Goal: Task Accomplishment & Management: Use online tool/utility

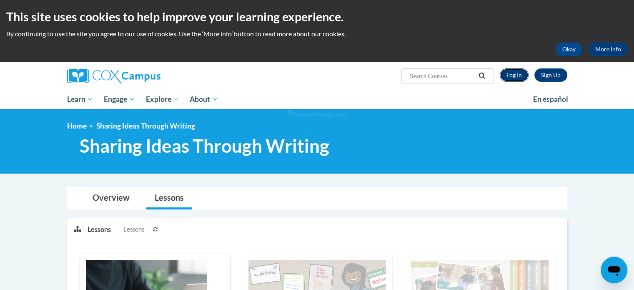
click at [516, 78] on link "Log In" at bounding box center [514, 74] width 29 height 13
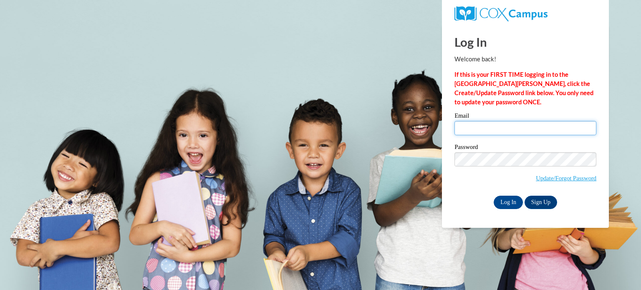
click at [528, 133] on input "Email" at bounding box center [525, 128] width 142 height 14
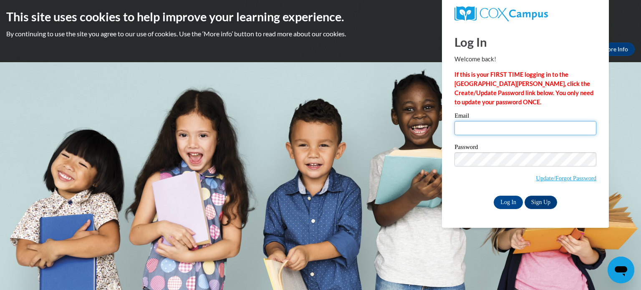
type input "elisetallen127@gmail.com"
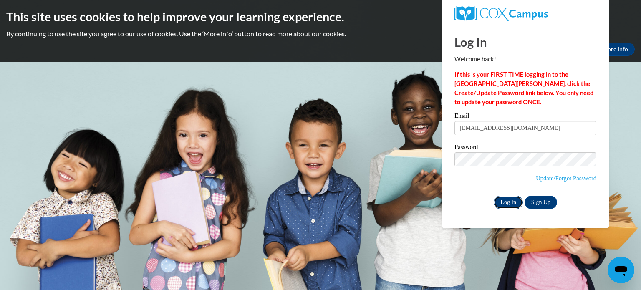
click at [508, 197] on input "Log In" at bounding box center [507, 202] width 29 height 13
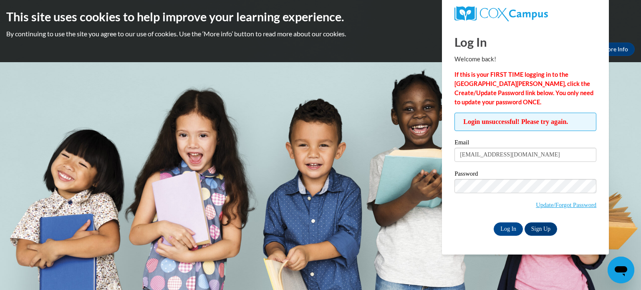
click at [493, 222] on input "Log In" at bounding box center [507, 228] width 29 height 13
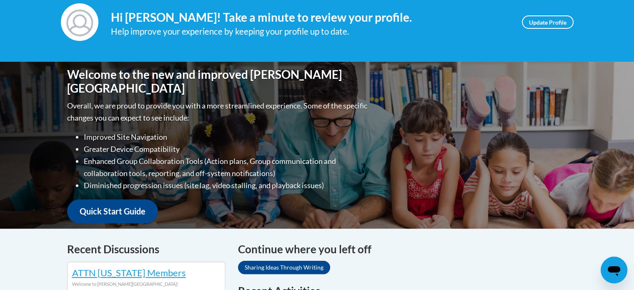
scroll to position [42, 0]
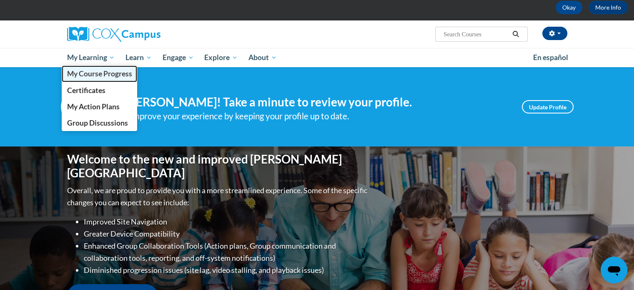
click at [102, 72] on span "My Course Progress" at bounding box center [99, 73] width 65 height 9
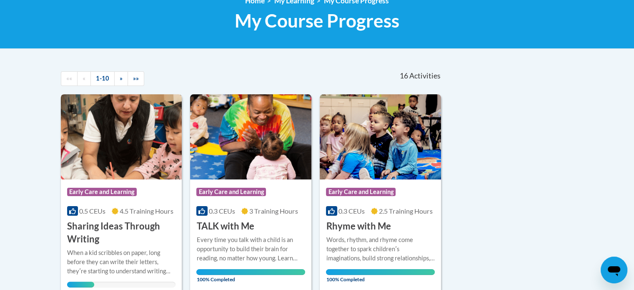
click at [151, 211] on span "4.5 Training Hours" at bounding box center [147, 211] width 54 height 8
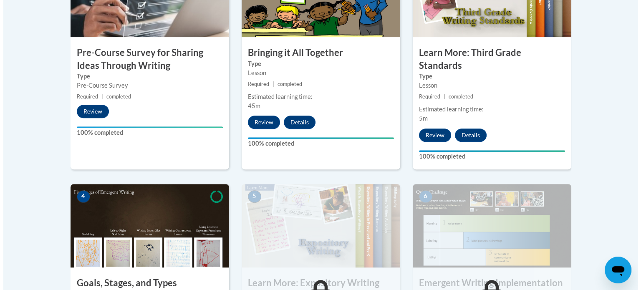
scroll to position [417, 0]
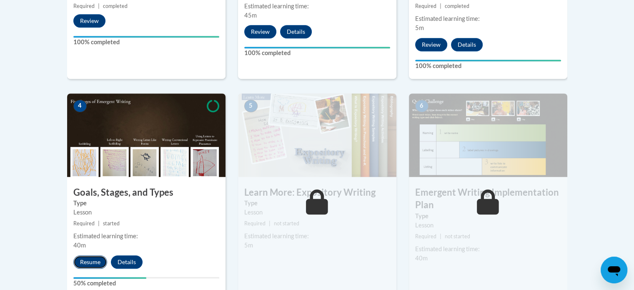
click at [81, 255] on button "Resume" at bounding box center [90, 261] width 34 height 13
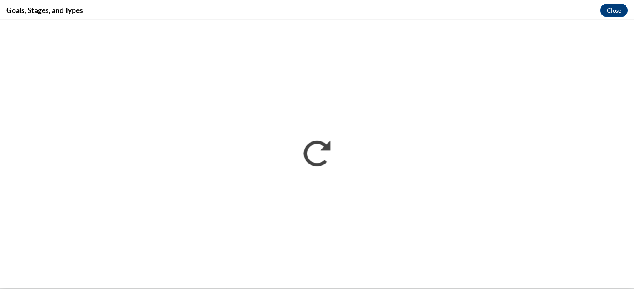
scroll to position [0, 0]
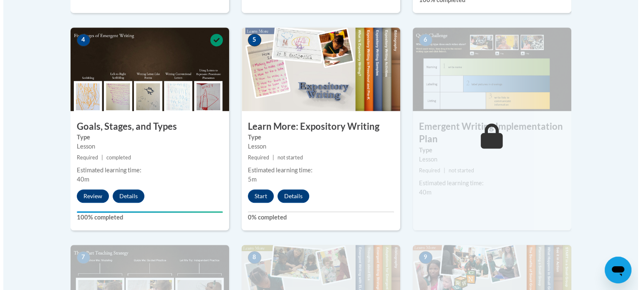
scroll to position [488, 0]
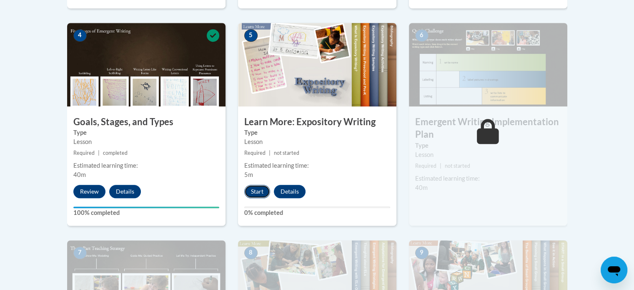
click at [267, 185] on button "Start" at bounding box center [257, 191] width 26 height 13
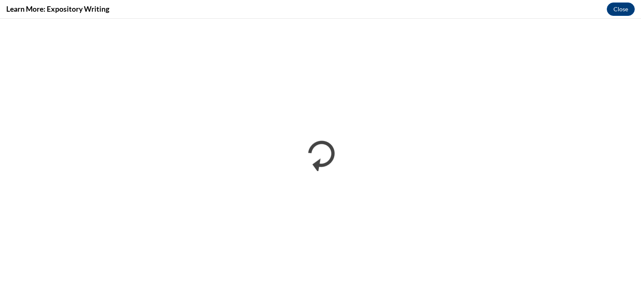
scroll to position [0, 0]
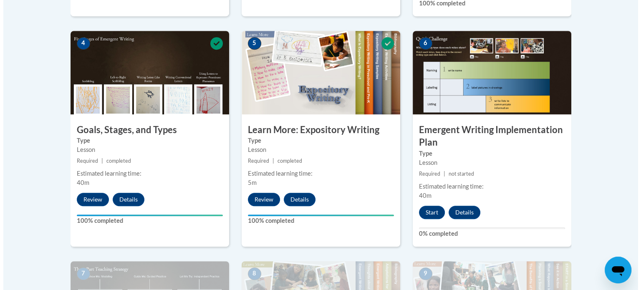
scroll to position [459, 0]
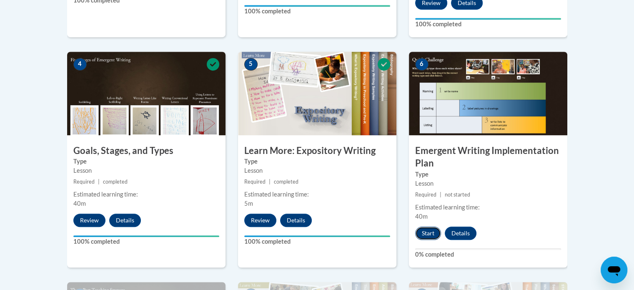
click at [424, 226] on button "Start" at bounding box center [428, 232] width 26 height 13
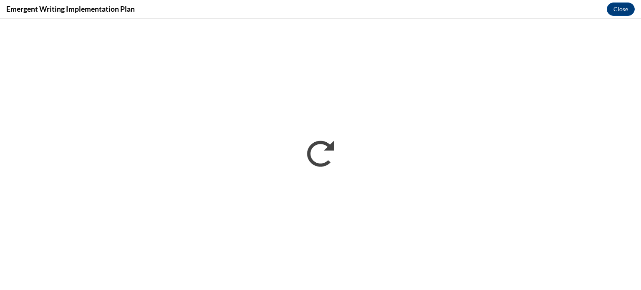
scroll to position [0, 0]
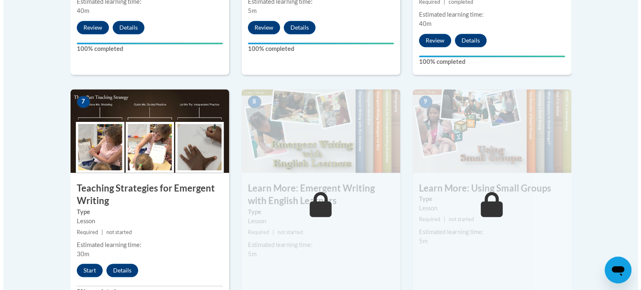
scroll to position [667, 0]
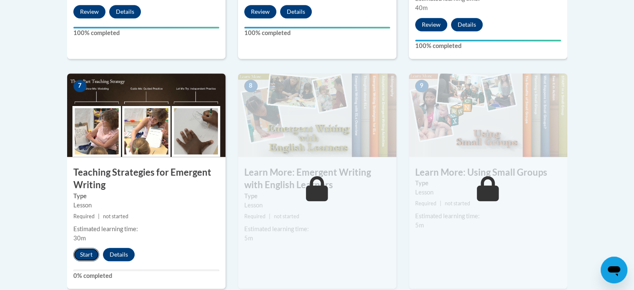
click at [81, 248] on button "Start" at bounding box center [86, 254] width 26 height 13
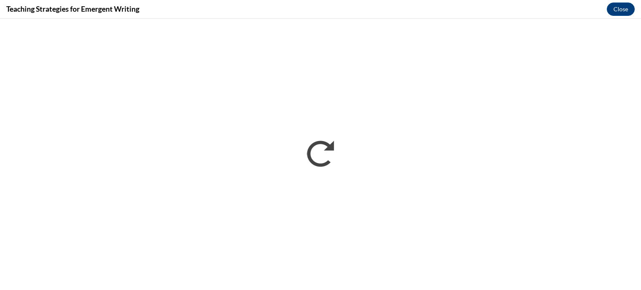
scroll to position [0, 0]
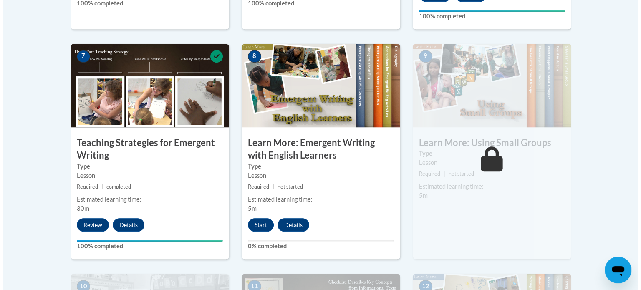
scroll to position [709, 0]
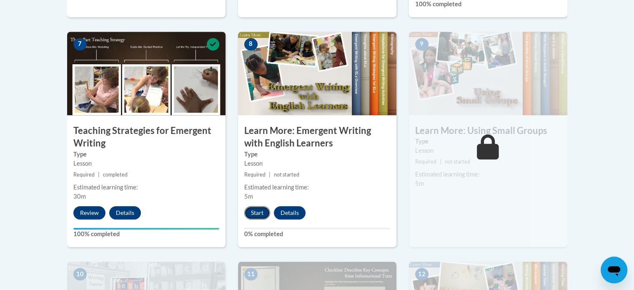
click at [261, 206] on button "Start" at bounding box center [257, 212] width 26 height 13
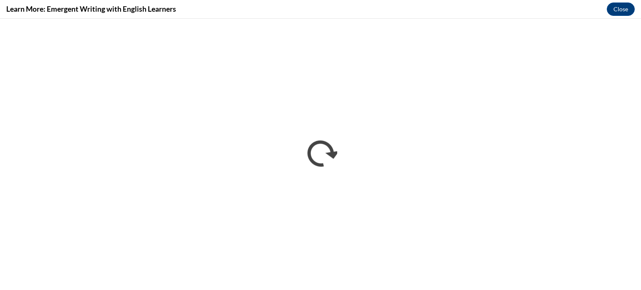
scroll to position [0, 0]
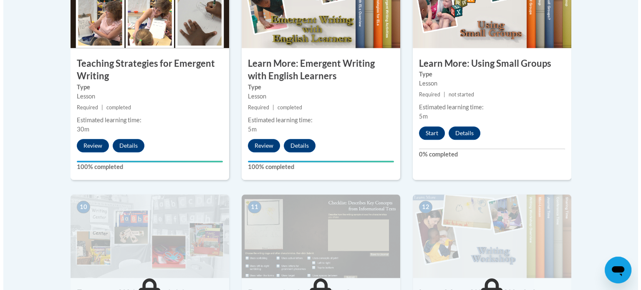
scroll to position [780, 0]
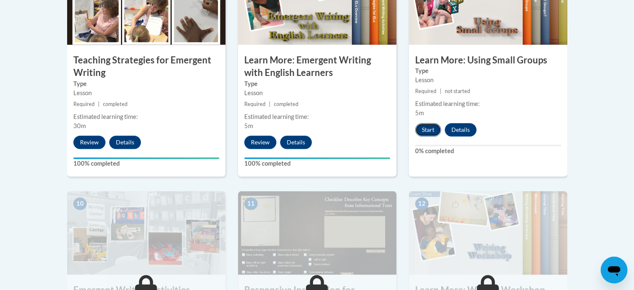
click at [436, 123] on button "Start" at bounding box center [428, 129] width 26 height 13
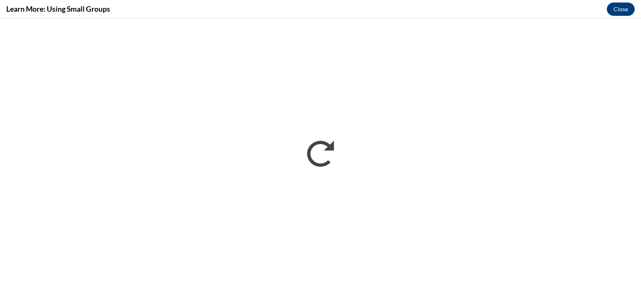
scroll to position [0, 0]
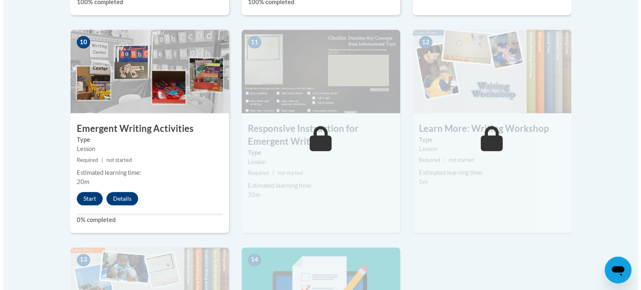
scroll to position [1001, 0]
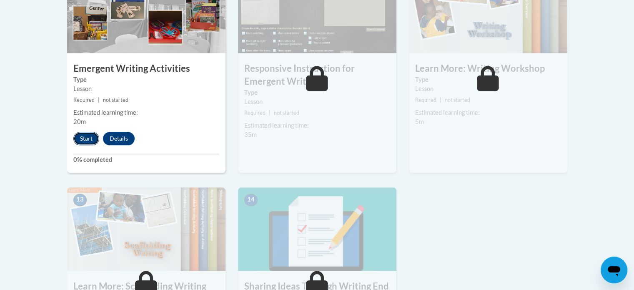
click at [88, 132] on button "Start" at bounding box center [86, 138] width 26 height 13
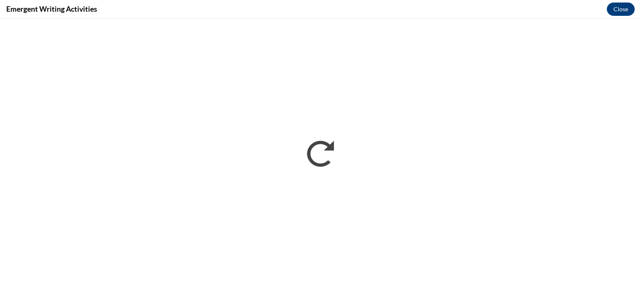
scroll to position [0, 0]
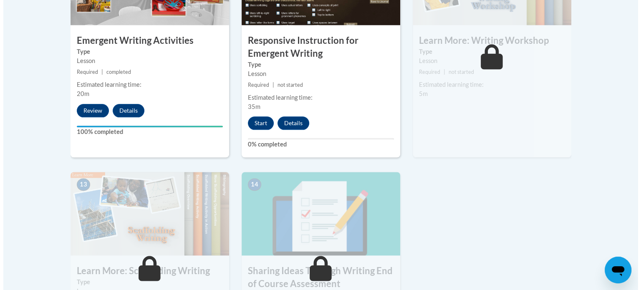
scroll to position [1001, 0]
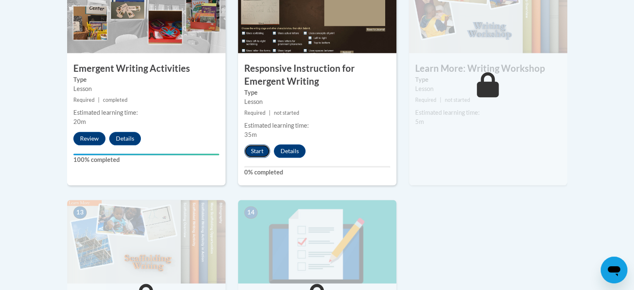
click at [262, 144] on button "Start" at bounding box center [257, 150] width 26 height 13
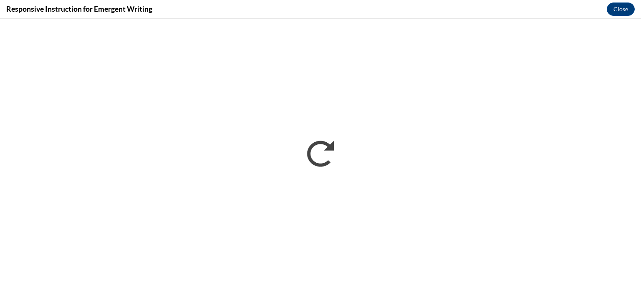
scroll to position [0, 0]
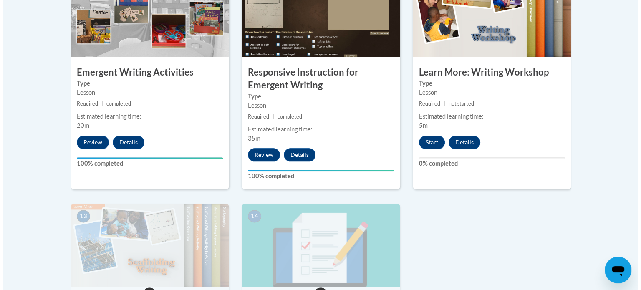
scroll to position [1001, 0]
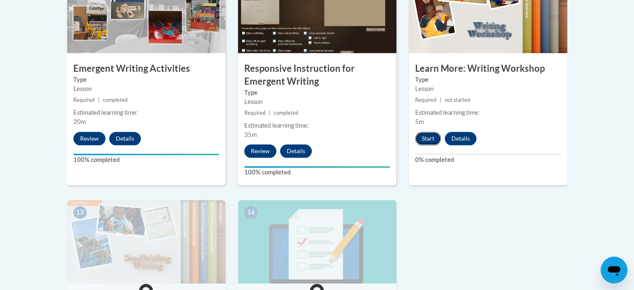
click at [429, 132] on button "Start" at bounding box center [428, 138] width 26 height 13
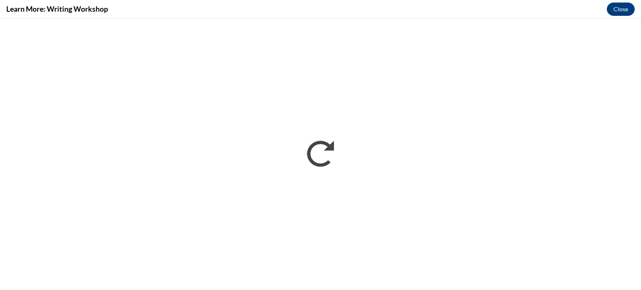
scroll to position [0, 0]
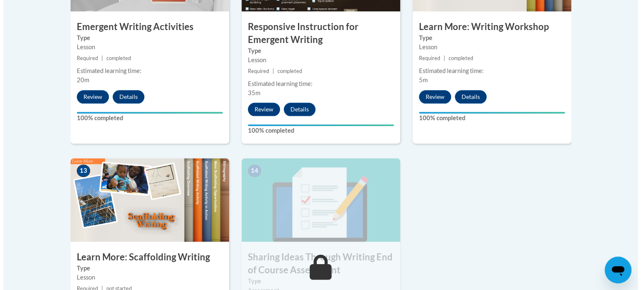
scroll to position [1084, 0]
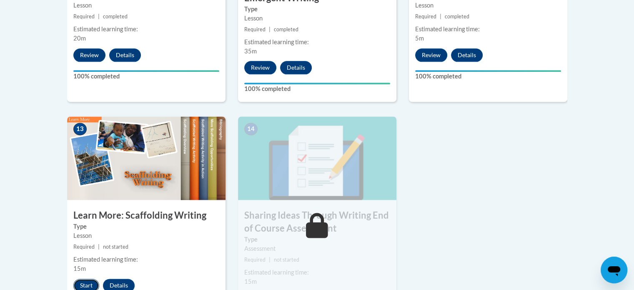
click at [86, 279] on button "Start" at bounding box center [86, 285] width 26 height 13
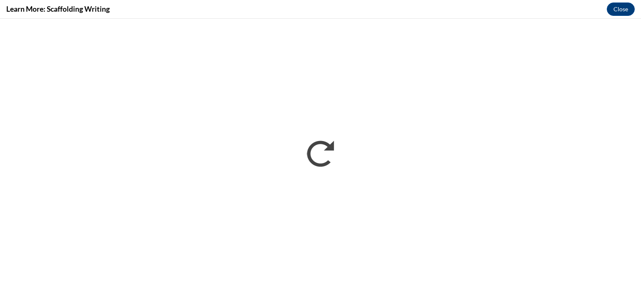
scroll to position [0, 0]
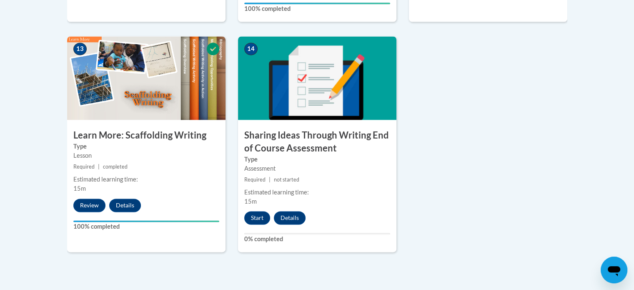
scroll to position [1168, 0]
